Goal: Find specific page/section: Find specific page/section

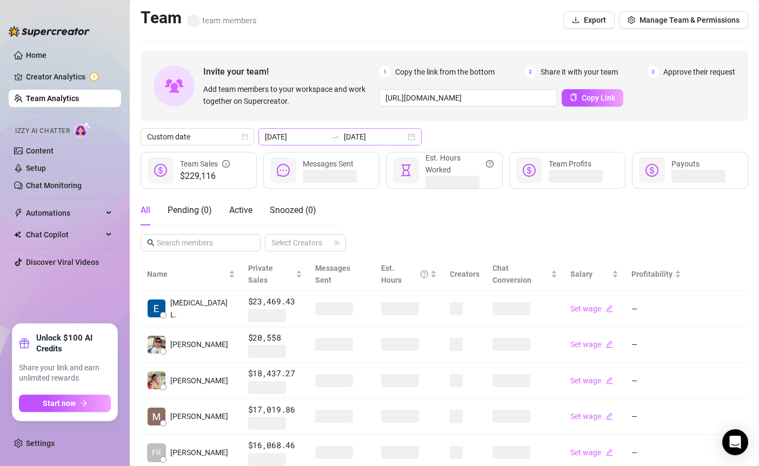
click at [320, 142] on div "2025-08-01 2025-08-28" at bounding box center [339, 136] width 163 height 17
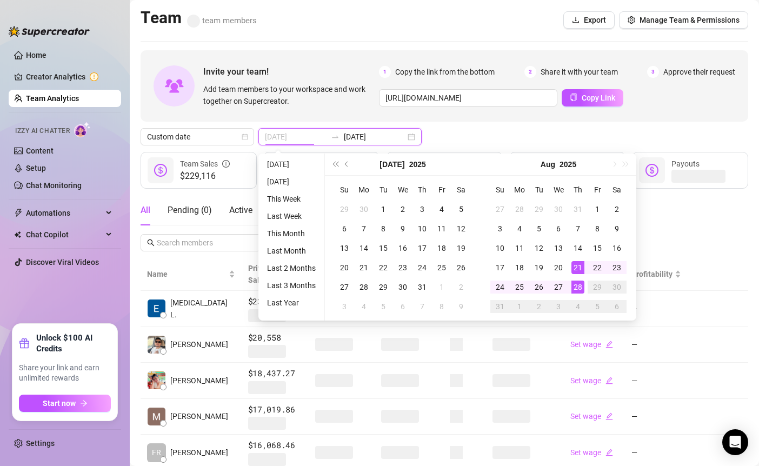
type input "[DATE]"
click at [572, 285] on div "28" at bounding box center [577, 286] width 13 height 13
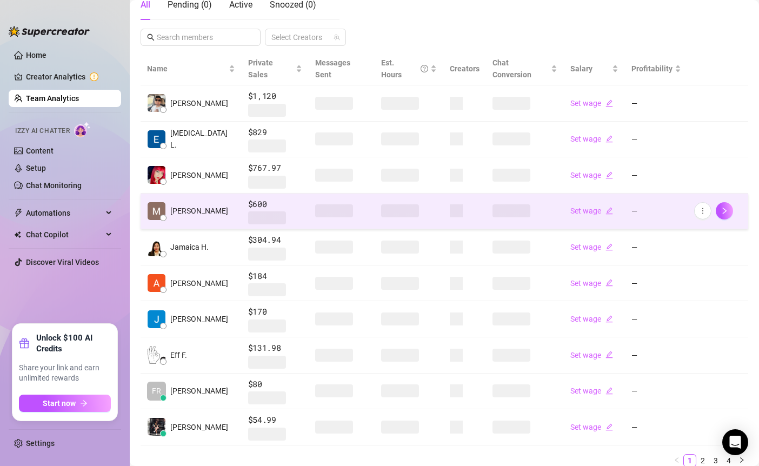
scroll to position [212, 0]
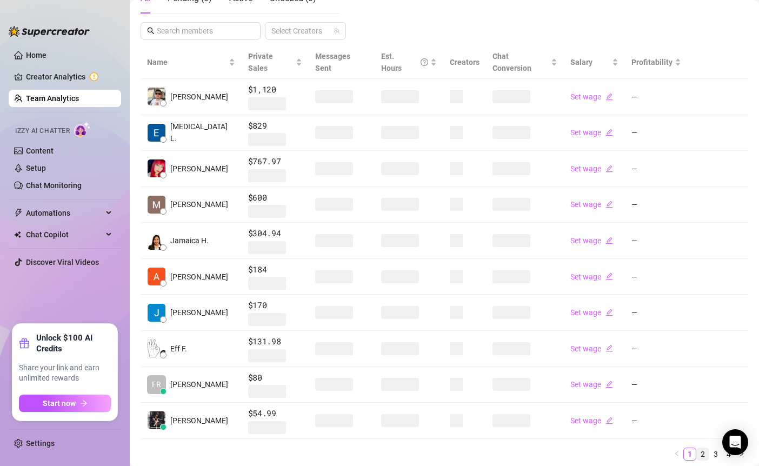
click at [706, 448] on link "2" at bounding box center [702, 454] width 12 height 12
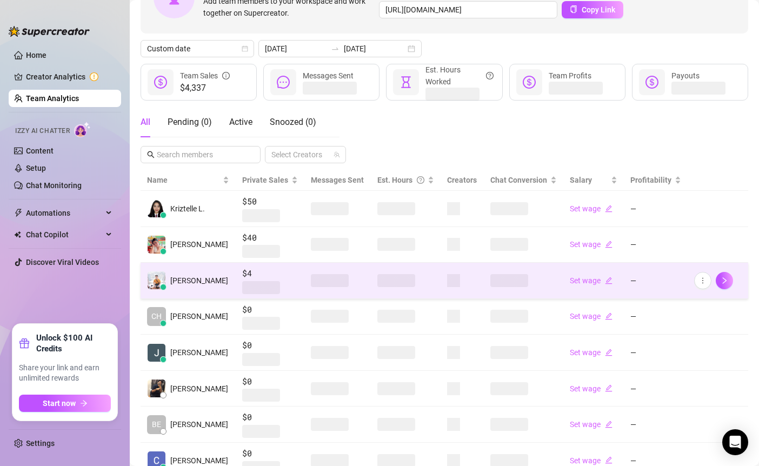
scroll to position [0, 0]
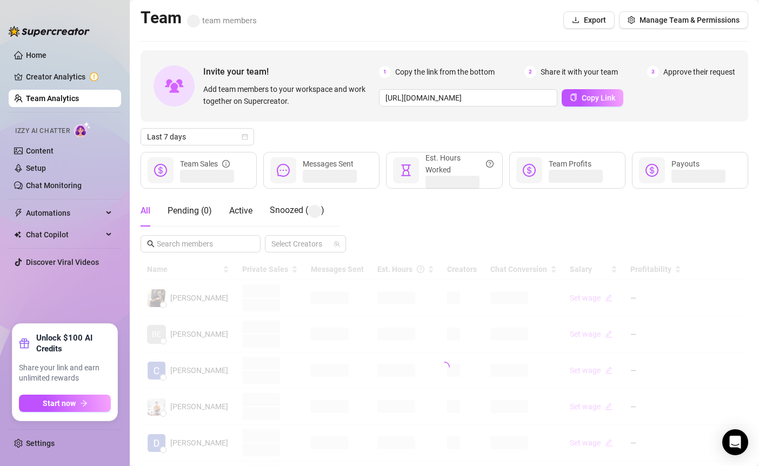
click at [208, 124] on div "Invite your team! Add team members to your workspace and work together on Super…" at bounding box center [443, 361] width 607 height 622
click at [205, 147] on div "Invite your team! Add team members to your workspace and work together on Super…" at bounding box center [443, 361] width 607 height 622
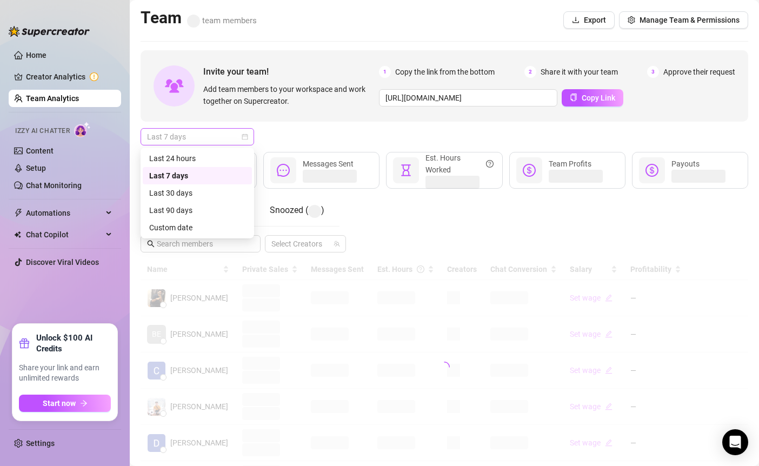
click at [206, 140] on span "Last 7 days" at bounding box center [197, 137] width 100 height 16
click at [211, 223] on div "Custom date" at bounding box center [197, 228] width 96 height 12
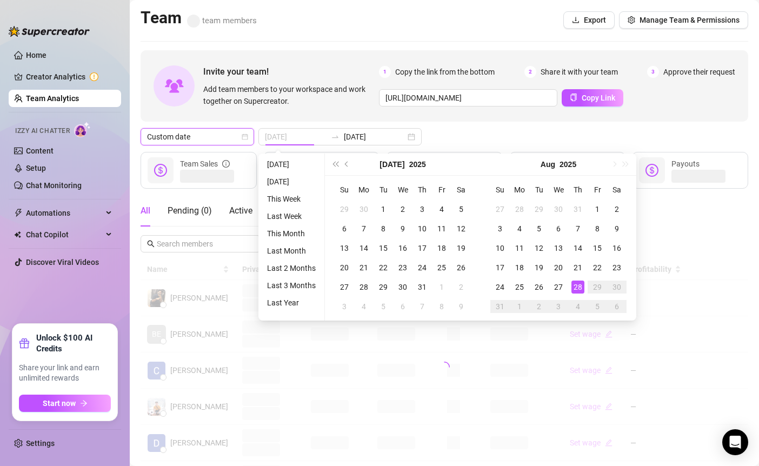
click at [575, 285] on div "28" at bounding box center [577, 286] width 13 height 13
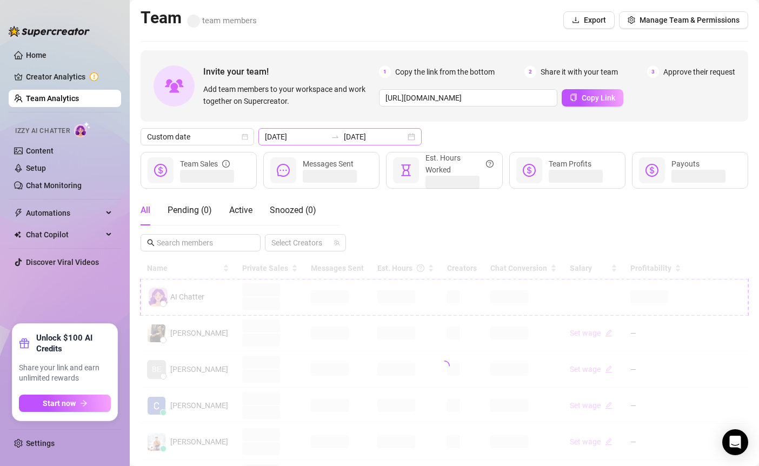
click at [326, 134] on div at bounding box center [334, 136] width 17 height 9
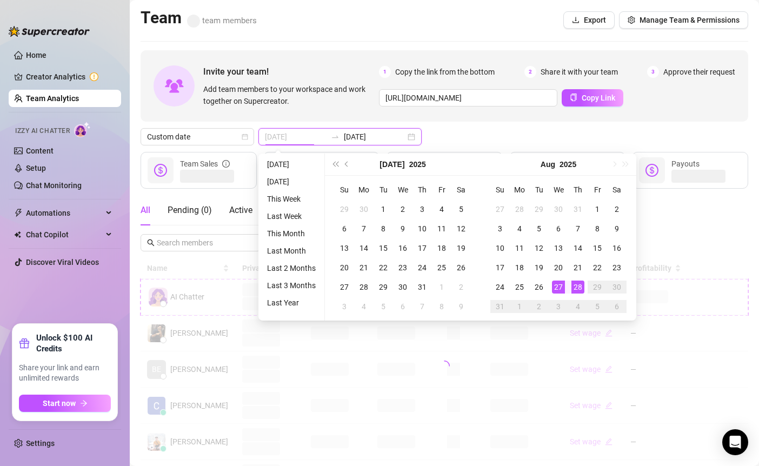
type input "[DATE]"
click at [573, 285] on div "28" at bounding box center [577, 286] width 13 height 13
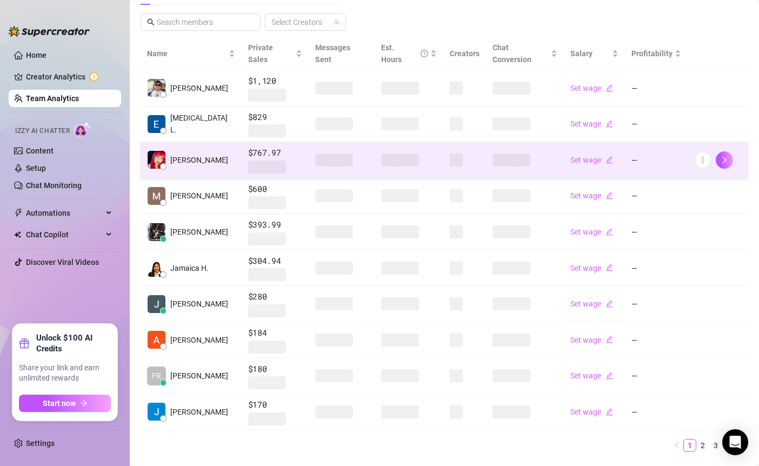
scroll to position [222, 0]
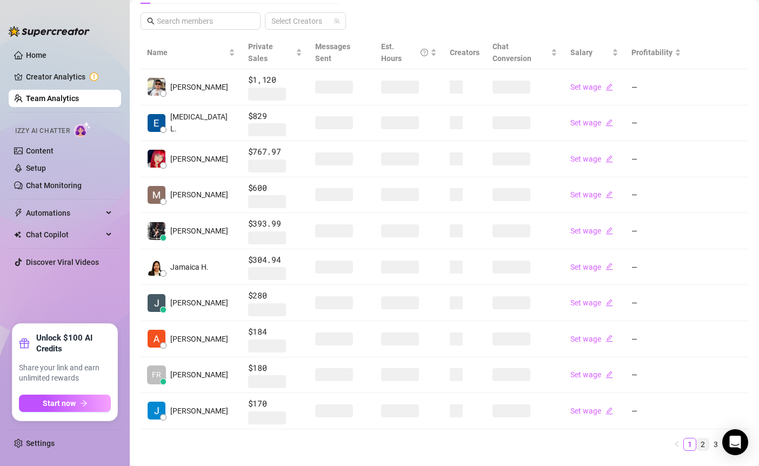
click at [703, 438] on link "2" at bounding box center [702, 444] width 12 height 12
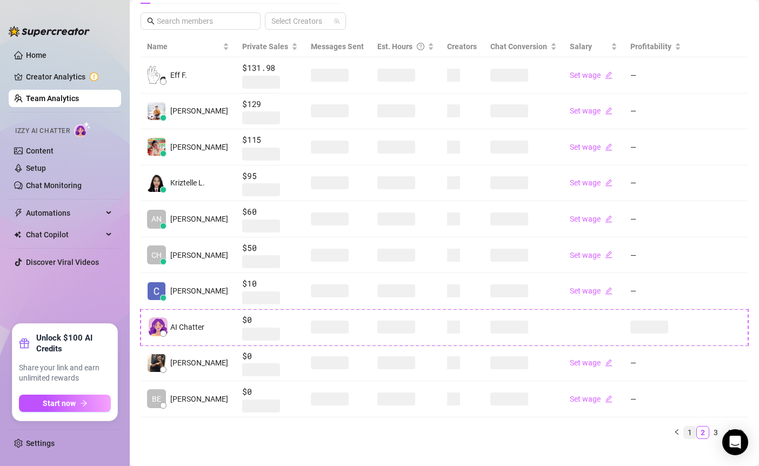
click at [684, 428] on link "1" at bounding box center [689, 432] width 12 height 12
